Goal: Navigation & Orientation: Find specific page/section

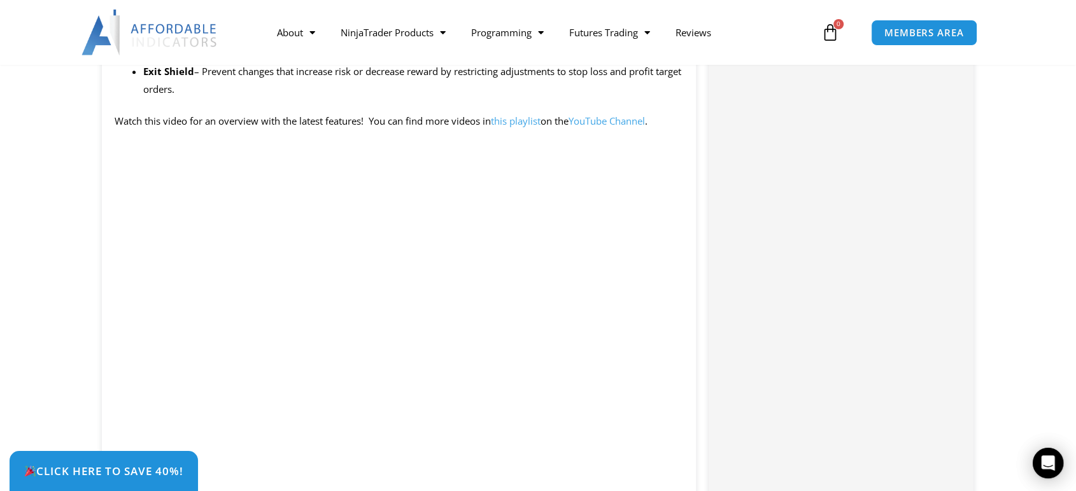
scroll to position [1343, 0]
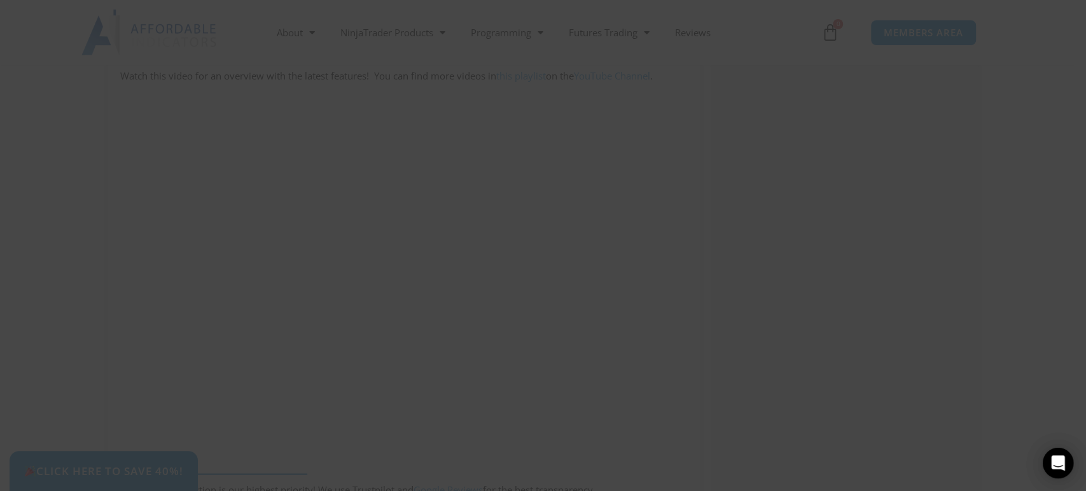
click at [783, 11] on span at bounding box center [788, 10] width 20 height 8
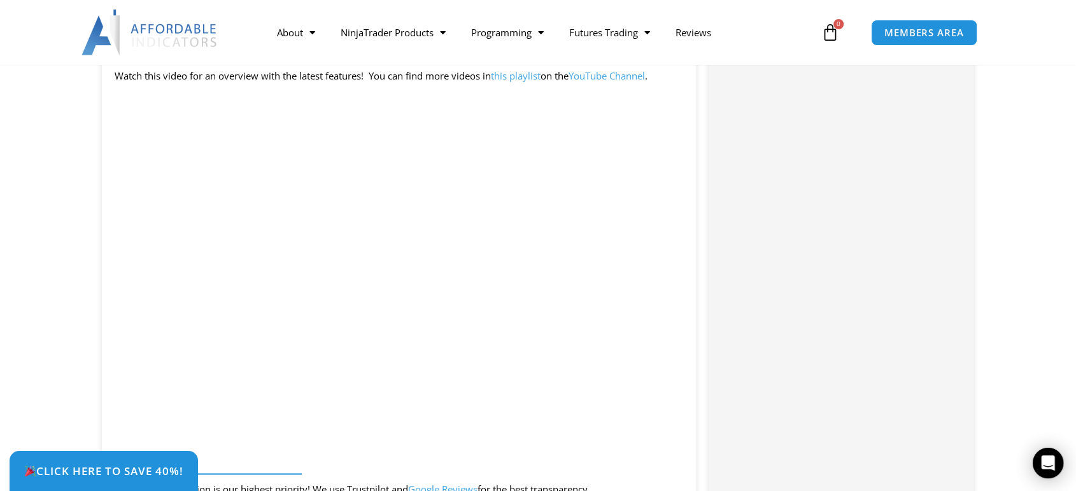
click at [837, 362] on div "Categories: Bundles , Indicators , Trade Copier Buy With Confidence We have a s…" at bounding box center [840, 334] width 265 height 2249
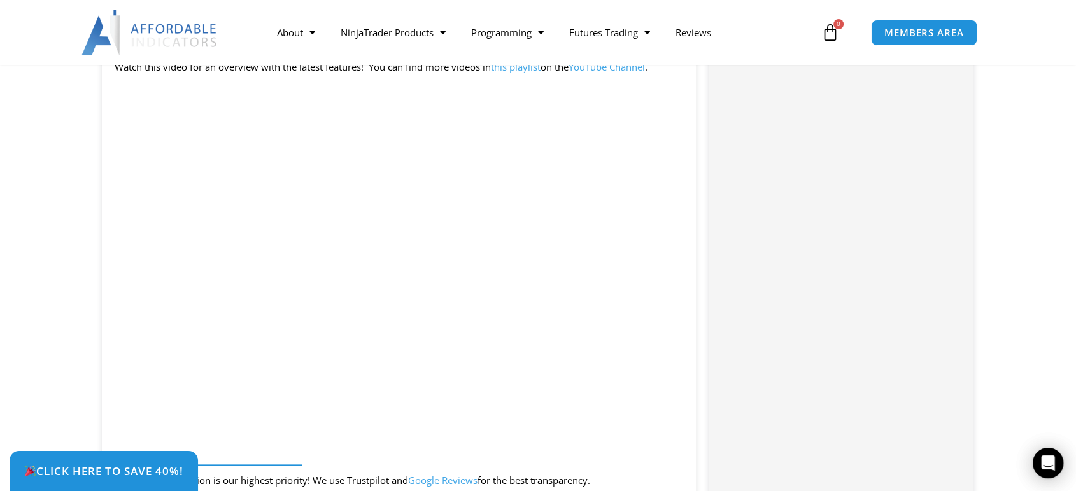
click at [1051, 328] on section "Description SAVE NOW – Click the tab in the bottom left corner to claim your di…" at bounding box center [538, 349] width 1076 height 2297
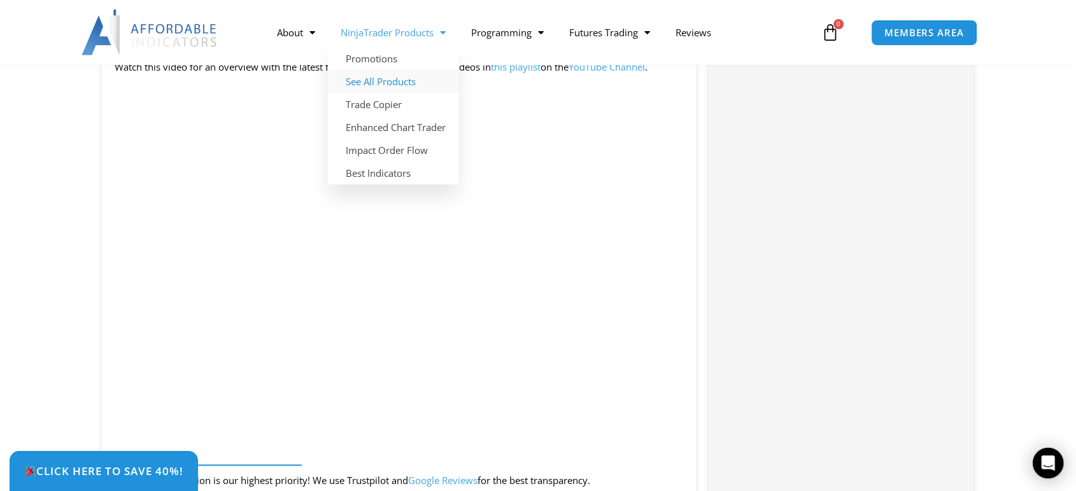
click at [379, 82] on link "See All Products" at bounding box center [393, 81] width 130 height 23
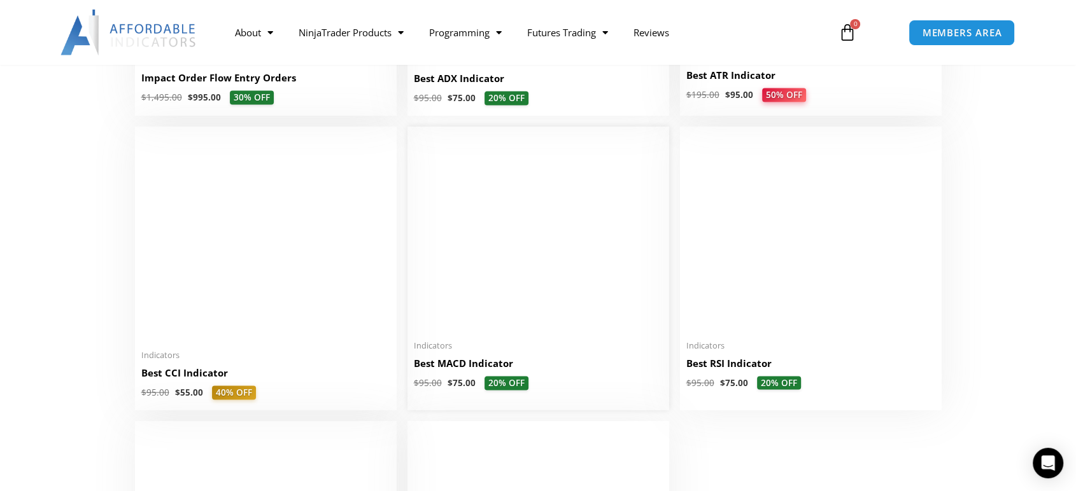
scroll to position [2616, 0]
